Goal: Book appointment/travel/reservation

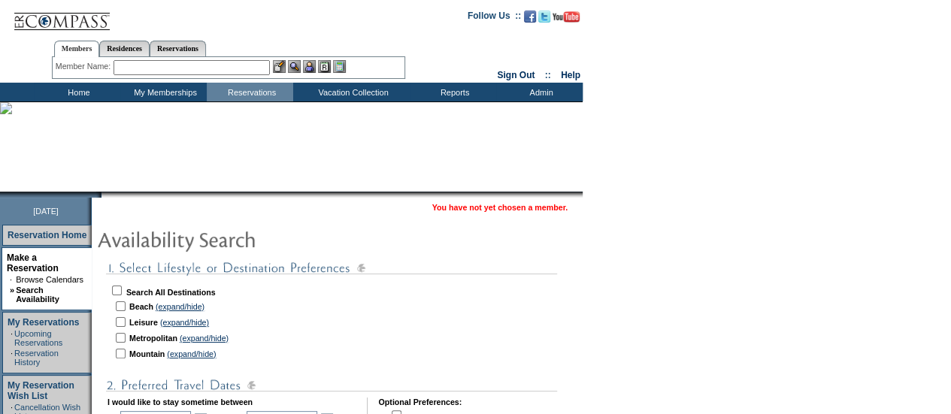
scroll to position [68, 0]
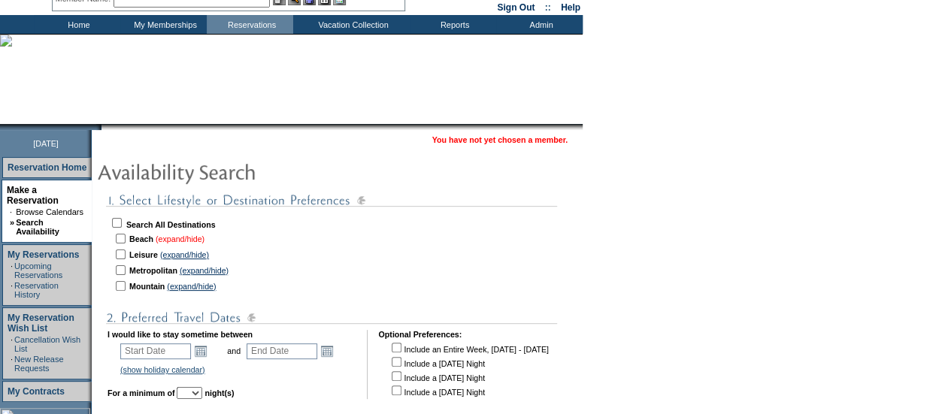
click at [185, 243] on link "(expand/hide)" at bounding box center [180, 239] width 49 height 9
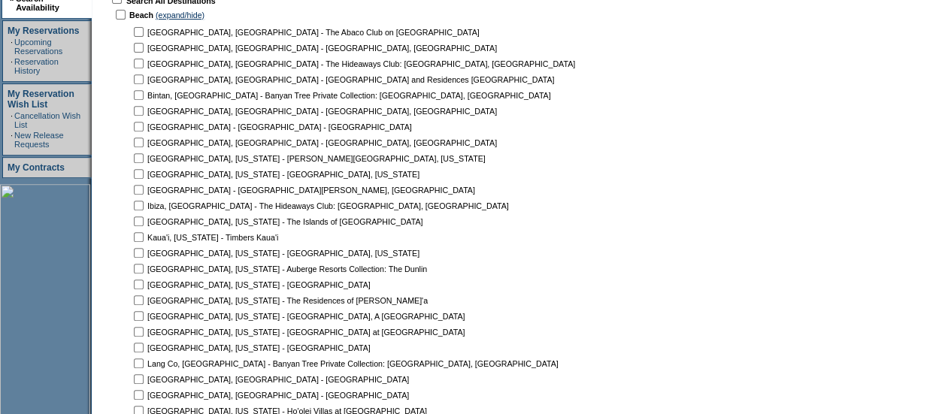
scroll to position [387, 0]
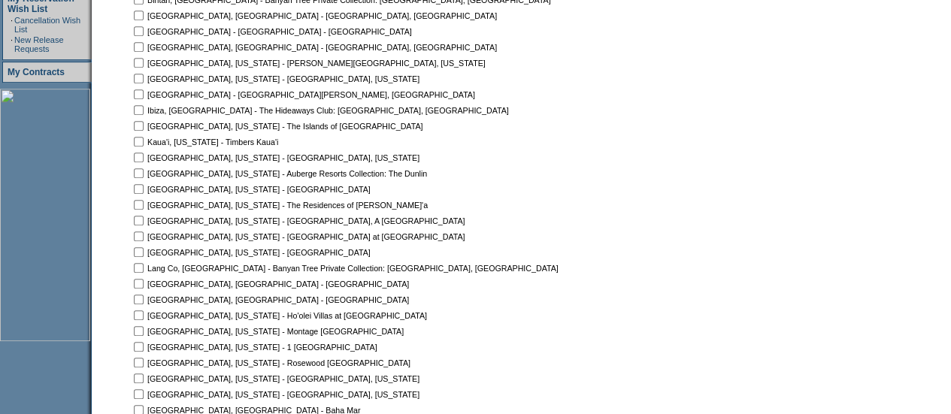
click at [302, 307] on table "[GEOGRAPHIC_DATA], [GEOGRAPHIC_DATA] - The Abaco Club on [GEOGRAPHIC_DATA] [GEO…" at bounding box center [370, 323] width 483 height 791
click at [144, 285] on input "checkbox" at bounding box center [139, 284] width 10 height 10
checkbox input "true"
click at [149, 291] on table "[GEOGRAPHIC_DATA], [GEOGRAPHIC_DATA] - The Abaco Club on [GEOGRAPHIC_DATA] [GEO…" at bounding box center [370, 323] width 483 height 791
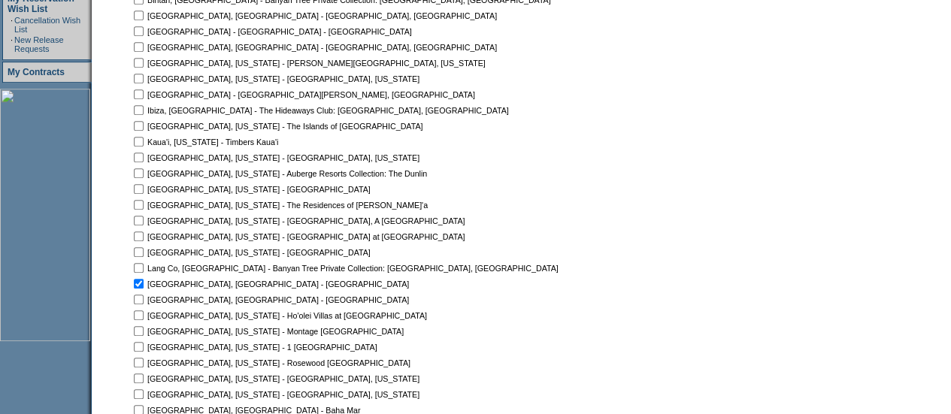
click at [144, 303] on input "checkbox" at bounding box center [139, 300] width 10 height 10
checkbox input "true"
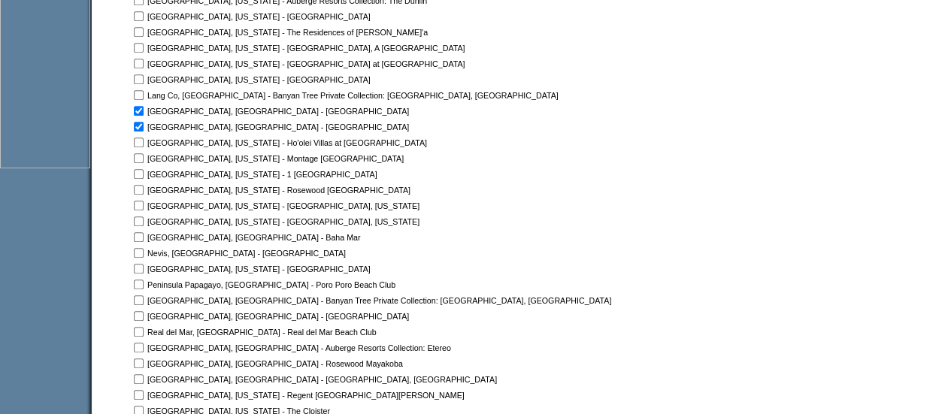
scroll to position [607, 0]
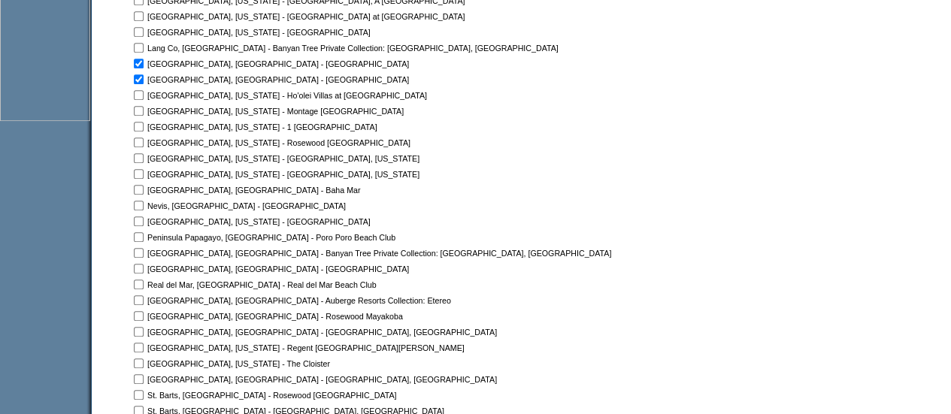
click at [144, 300] on input "checkbox" at bounding box center [139, 300] width 10 height 10
checkbox input "true"
click at [144, 286] on input "checkbox" at bounding box center [139, 285] width 10 height 10
checkbox input "true"
click at [144, 298] on input "checkbox" at bounding box center [139, 300] width 10 height 10
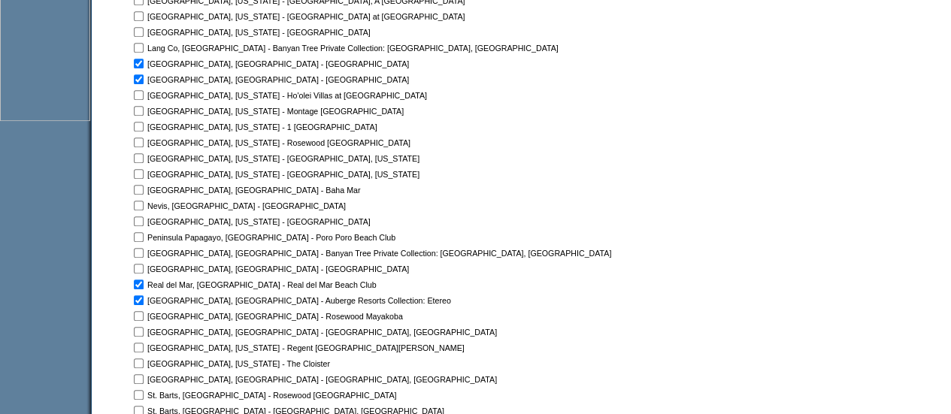
checkbox input "false"
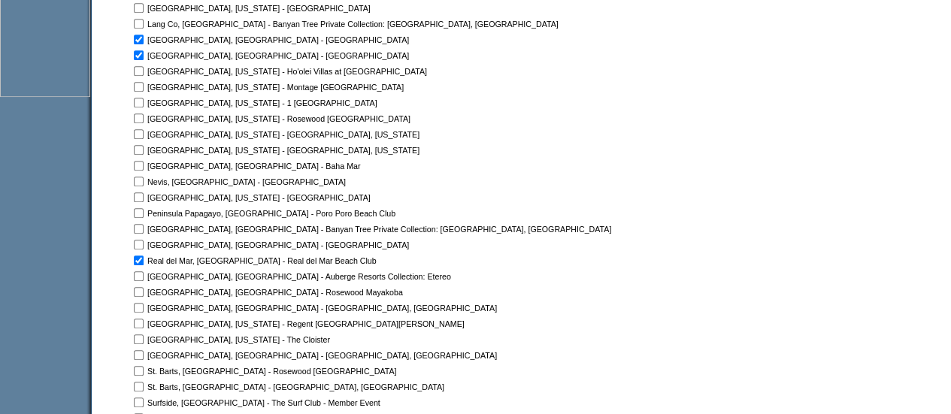
click at [143, 292] on input "checkbox" at bounding box center [139, 292] width 10 height 10
checkbox input "true"
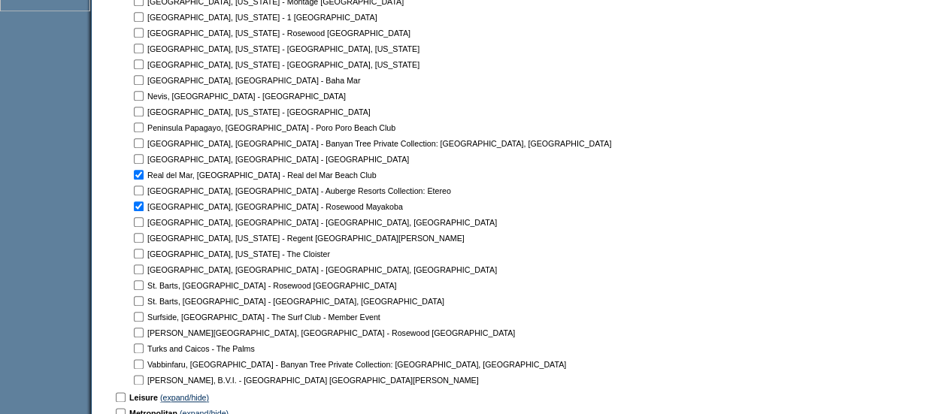
scroll to position [911, 0]
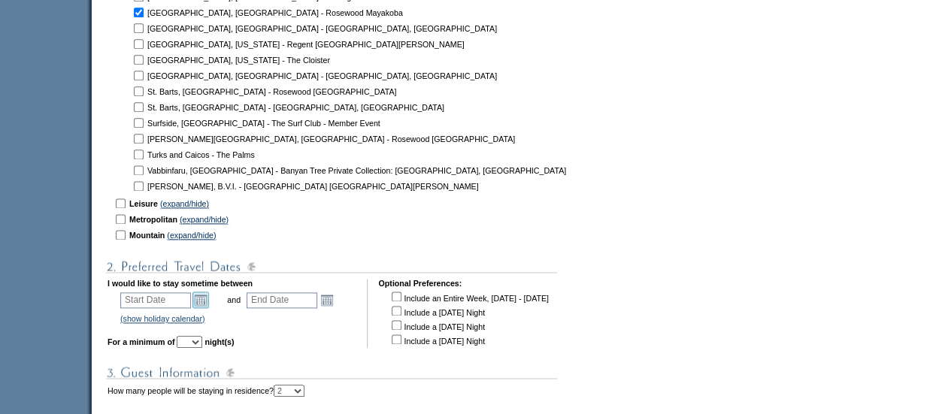
click at [209, 304] on link "Open the calendar popup." at bounding box center [200, 300] width 17 height 17
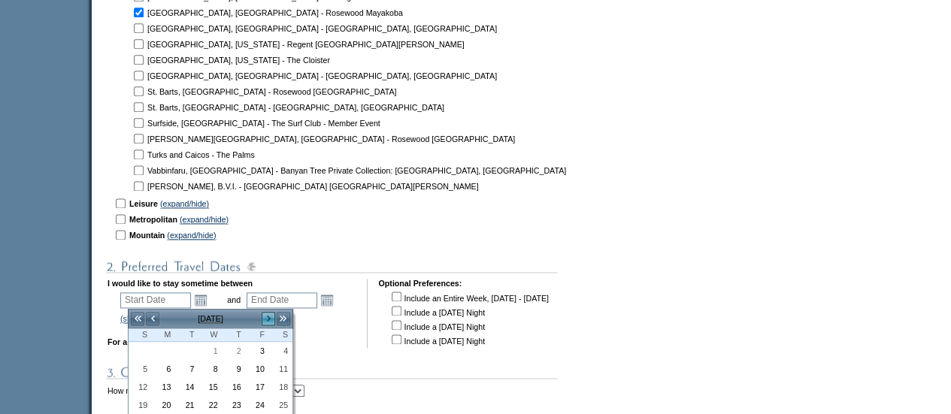
click at [268, 321] on link ">" at bounding box center [268, 318] width 15 height 15
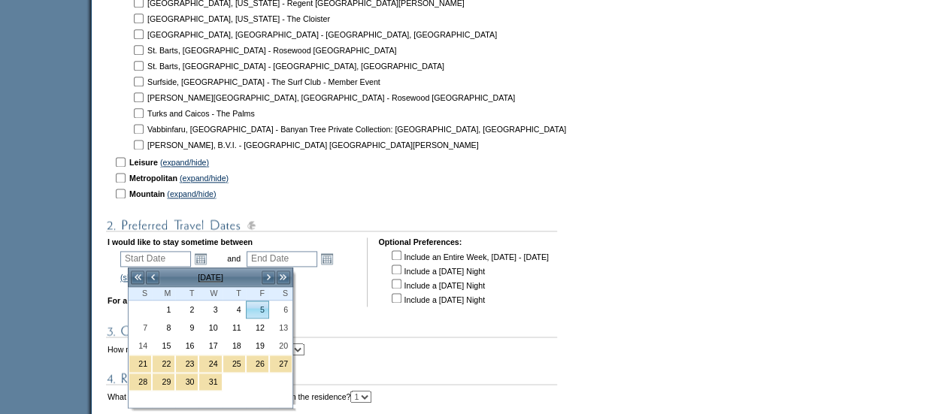
click at [267, 313] on link "5" at bounding box center [258, 309] width 22 height 17
type input "[DATE]"
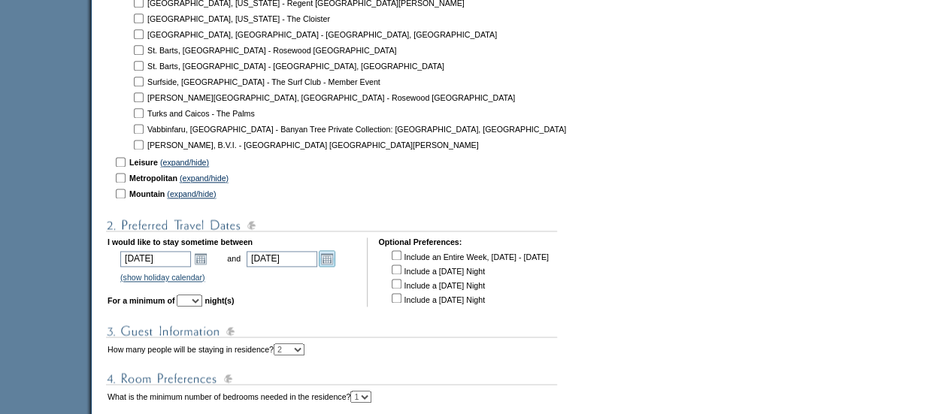
click at [335, 258] on link "Open the calendar popup." at bounding box center [327, 258] width 17 height 17
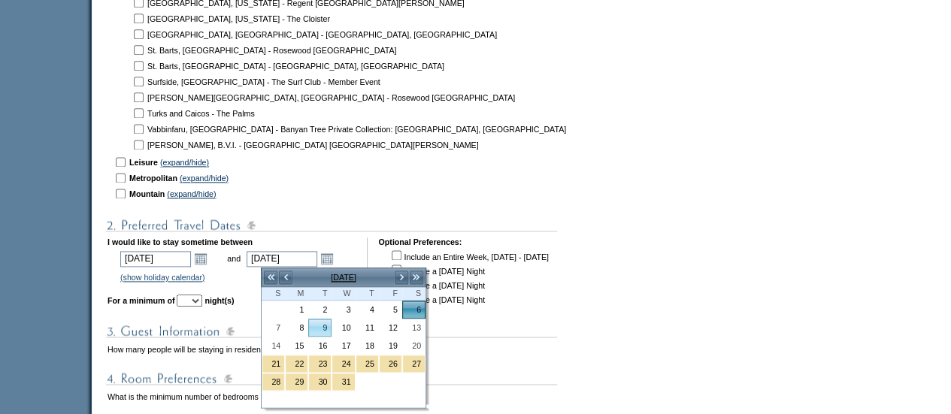
click at [308, 325] on td "9" at bounding box center [319, 328] width 23 height 18
type input "[DATE]"
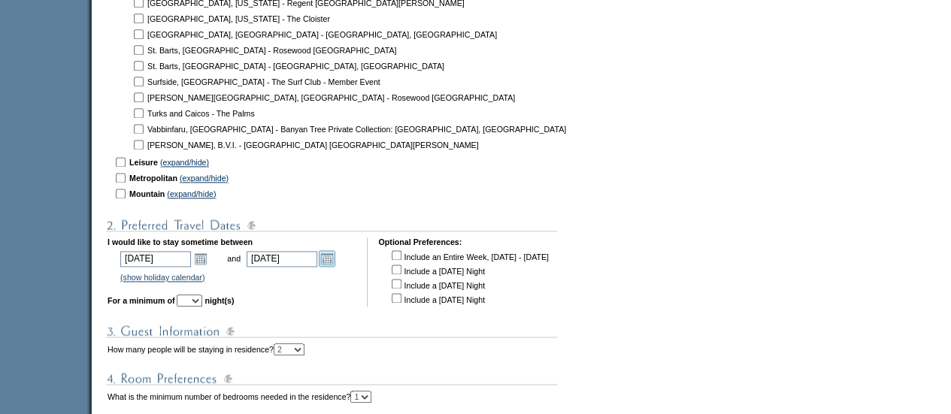
click at [335, 258] on link "Open the calendar popup." at bounding box center [327, 258] width 17 height 17
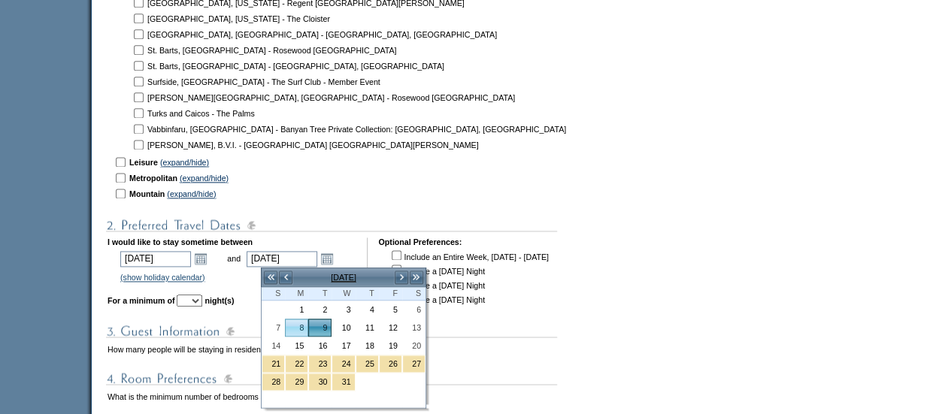
click at [293, 324] on link "8" at bounding box center [297, 327] width 22 height 17
type input "[DATE]"
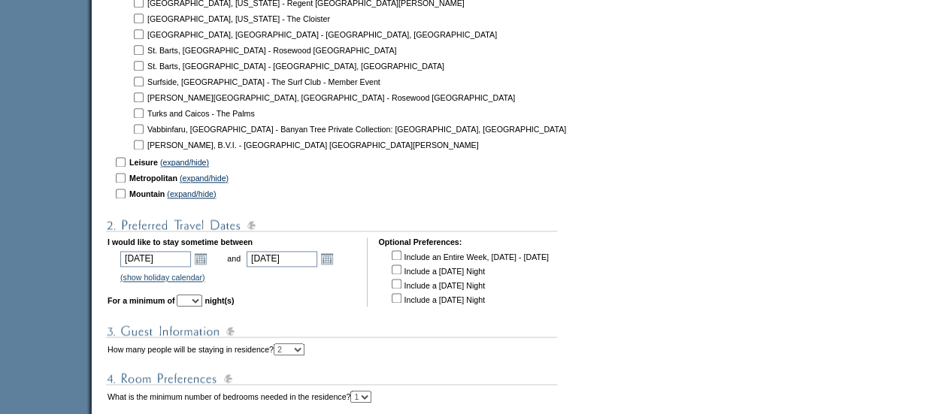
click at [202, 303] on select "1 2 3 4 5 6 7 8 9 10 11 12 13 14" at bounding box center [190, 301] width 26 height 12
select select "3"
click at [198, 296] on select "1 2 3 4 5 6 7 8 9 10 11 12 13 14" at bounding box center [190, 301] width 26 height 12
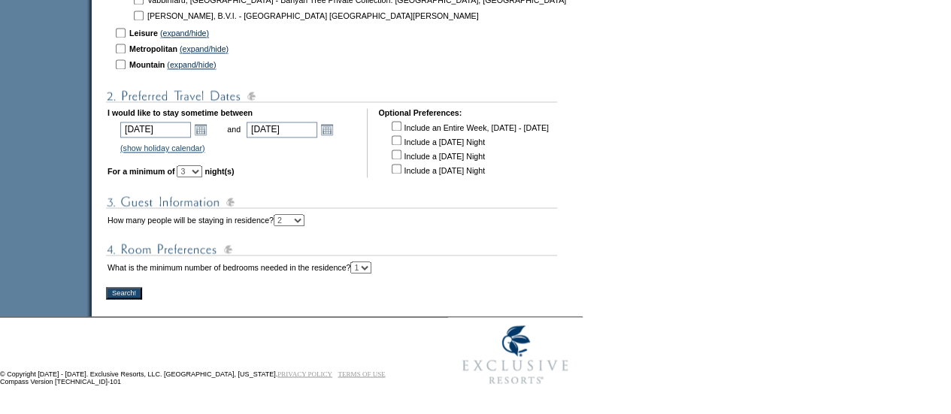
click at [128, 296] on input "Search!" at bounding box center [124, 293] width 36 height 12
